Goal: Complete application form

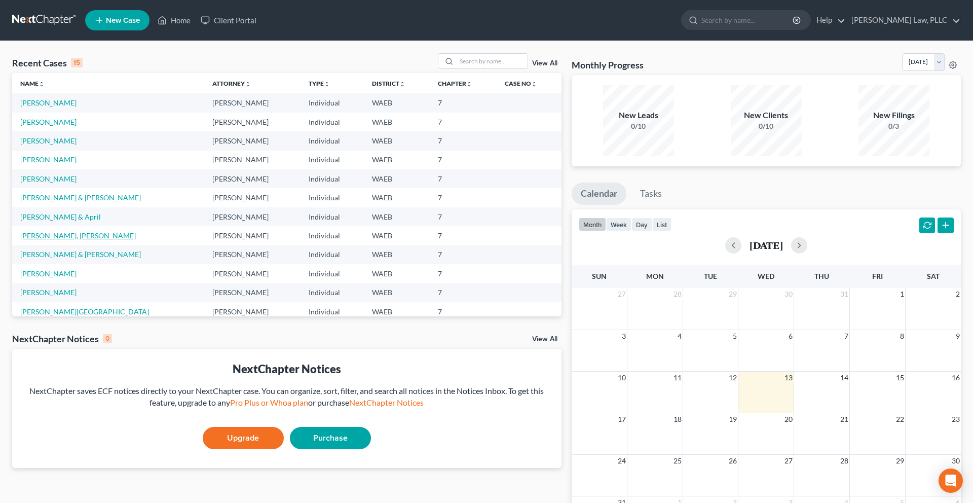
click at [41, 237] on link "[PERSON_NAME], [PERSON_NAME]" at bounding box center [78, 235] width 116 height 9
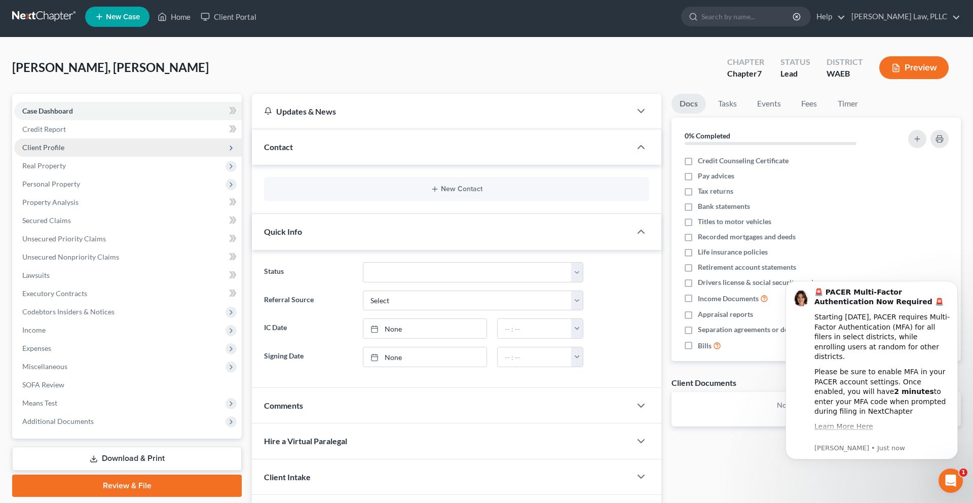
scroll to position [4, 0]
click at [172, 145] on span "Client Profile" at bounding box center [128, 147] width 228 height 18
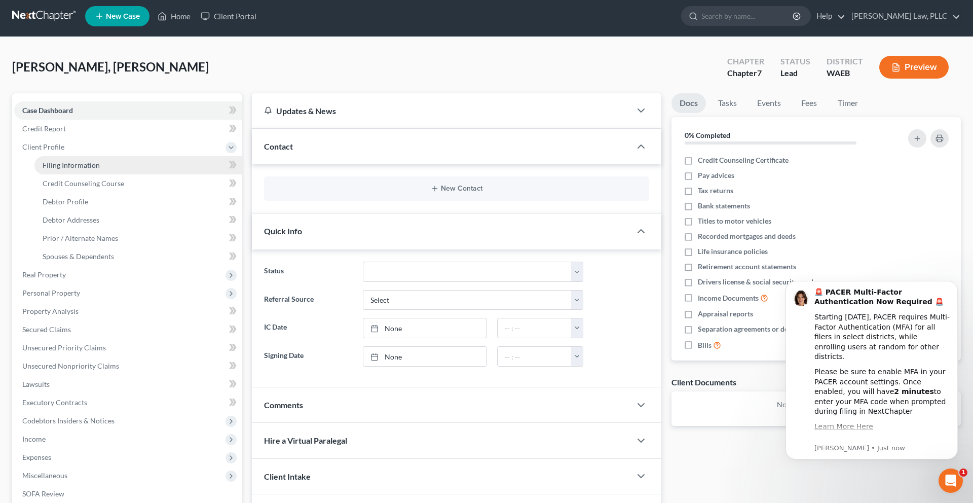
click at [162, 169] on link "Filing Information" at bounding box center [137, 165] width 207 height 18
select select "1"
select select "0"
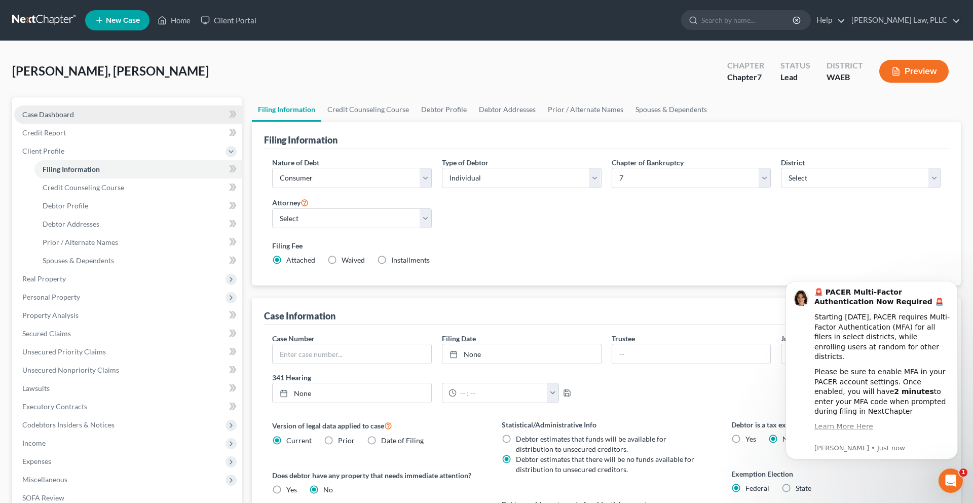
click at [51, 114] on span "Case Dashboard" at bounding box center [48, 114] width 52 height 9
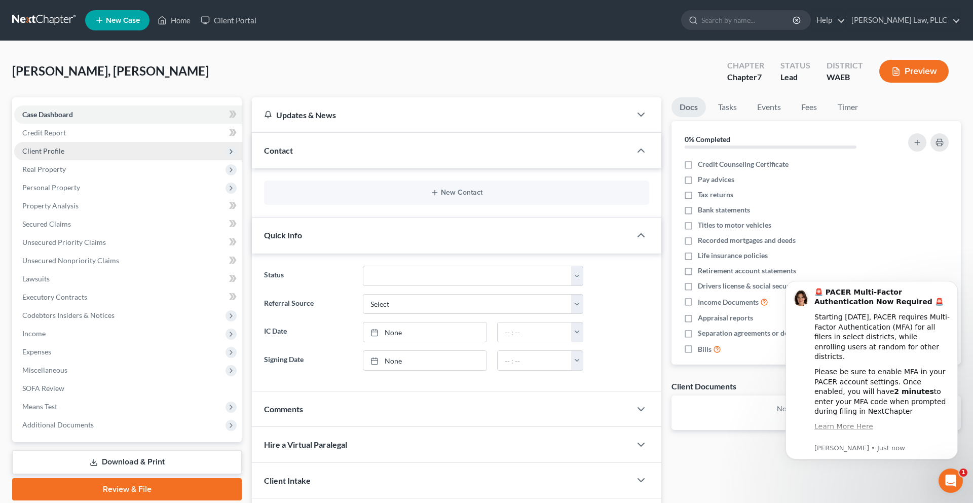
click at [73, 148] on span "Client Profile" at bounding box center [128, 151] width 228 height 18
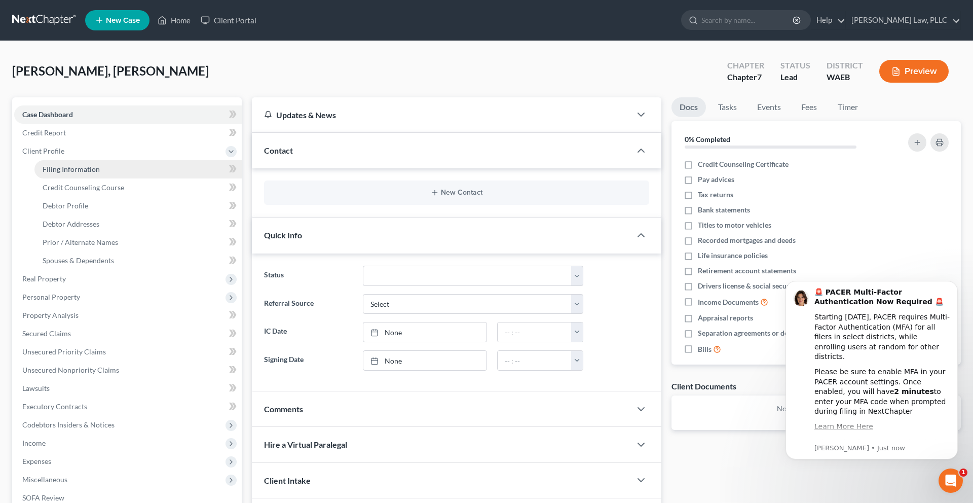
click at [71, 172] on span "Filing Information" at bounding box center [71, 169] width 57 height 9
select select "1"
select select "0"
select select "86"
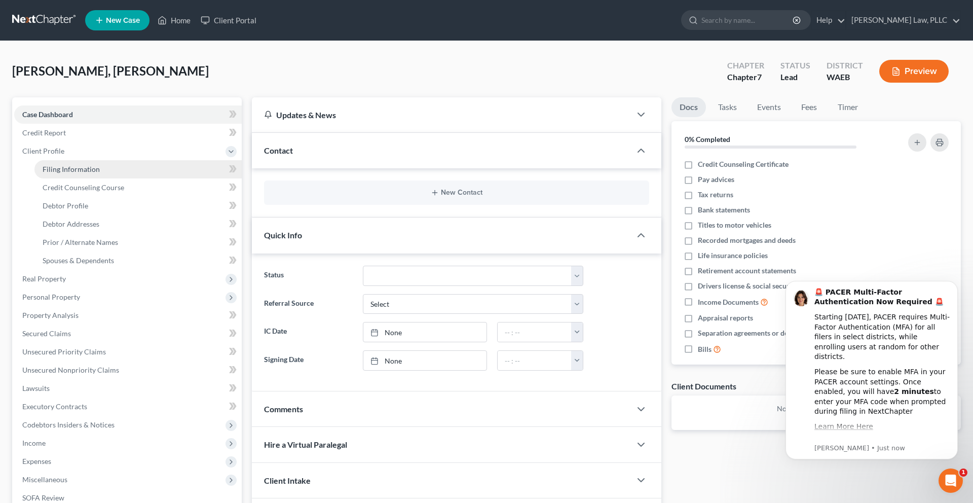
select select "0"
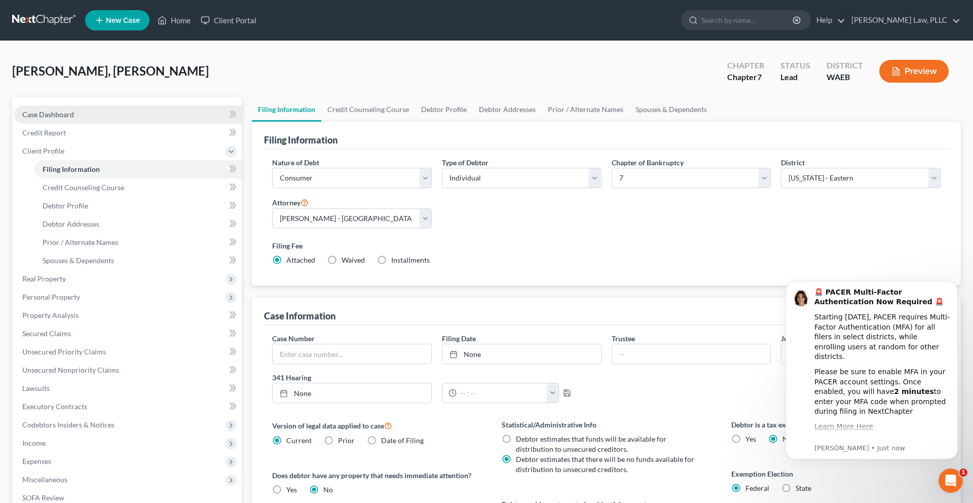
click at [70, 123] on link "Case Dashboard" at bounding box center [128, 114] width 228 height 18
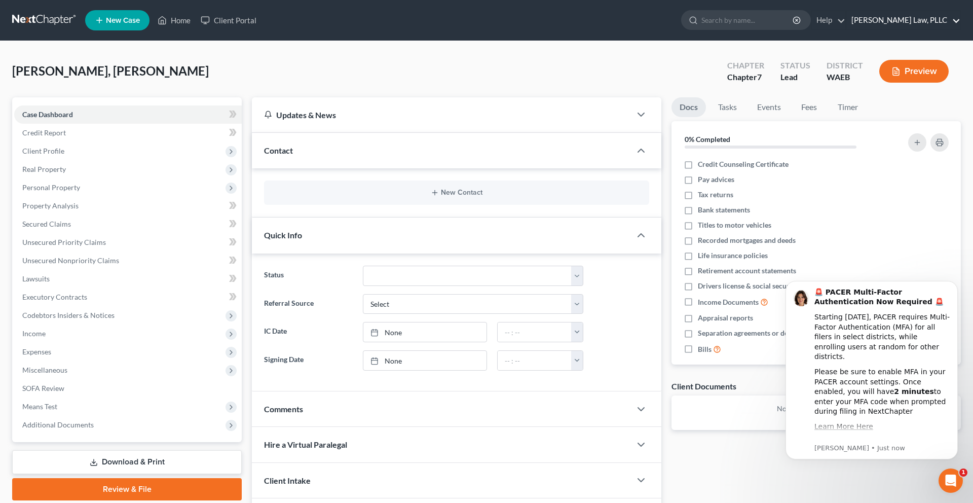
click at [918, 21] on link "[PERSON_NAME] Law, PLLC" at bounding box center [903, 20] width 114 height 18
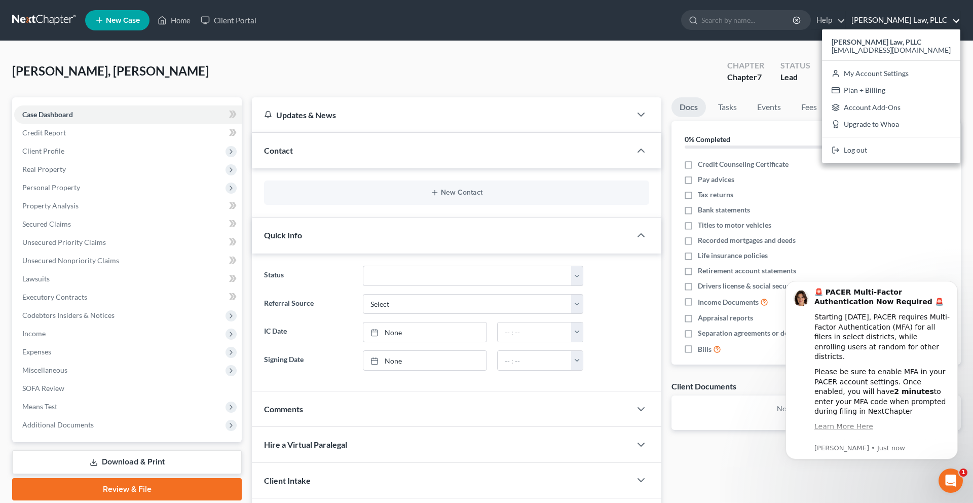
click at [592, 69] on div "[PERSON_NAME], Aedyn Upgraded Chapter Chapter 7 Status Lead District WAEB Previ…" at bounding box center [486, 75] width 949 height 44
